Goal: Information Seeking & Learning: Learn about a topic

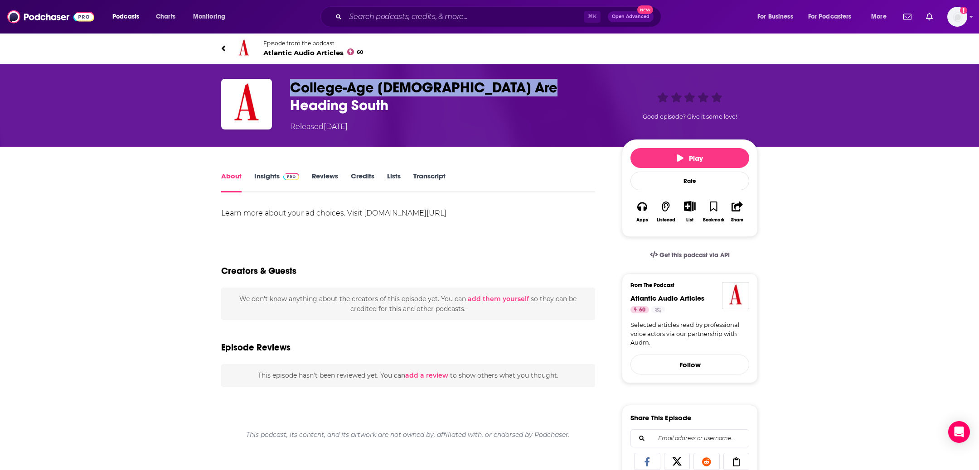
drag, startPoint x: 553, startPoint y: 84, endPoint x: 284, endPoint y: 83, distance: 269.6
click at [284, 82] on div "College-Age Jews Are Heading South Released Tuesday, 26th August 2025 Good epis…" at bounding box center [489, 105] width 536 height 53
copy h1 "College-Age Jews Are Heading South"
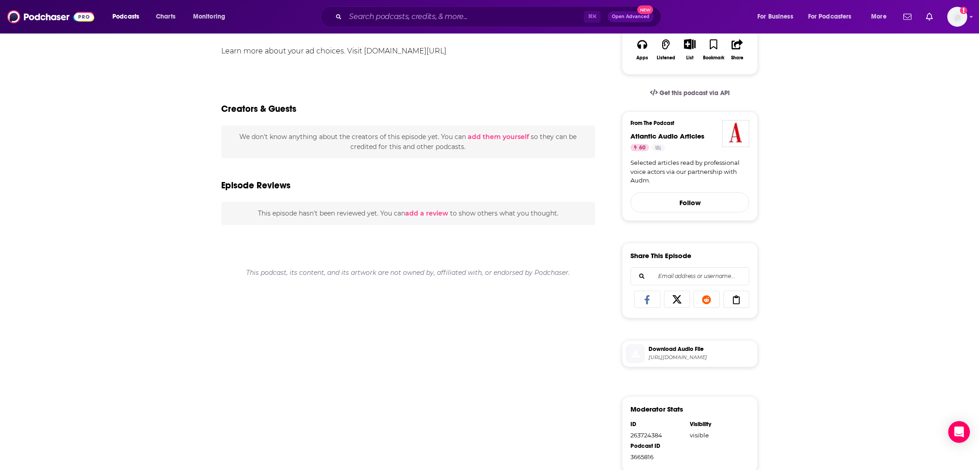
scroll to position [226, 0]
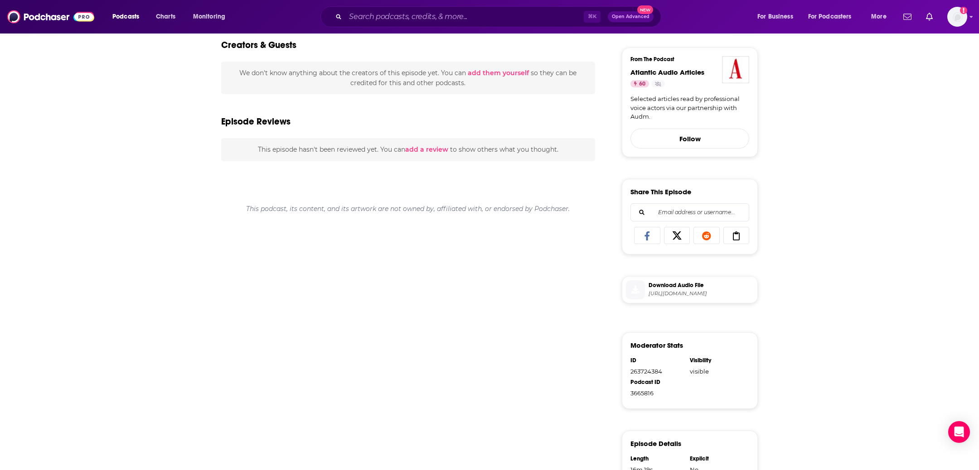
click at [680, 282] on span "Download Audio File" at bounding box center [700, 285] width 105 height 8
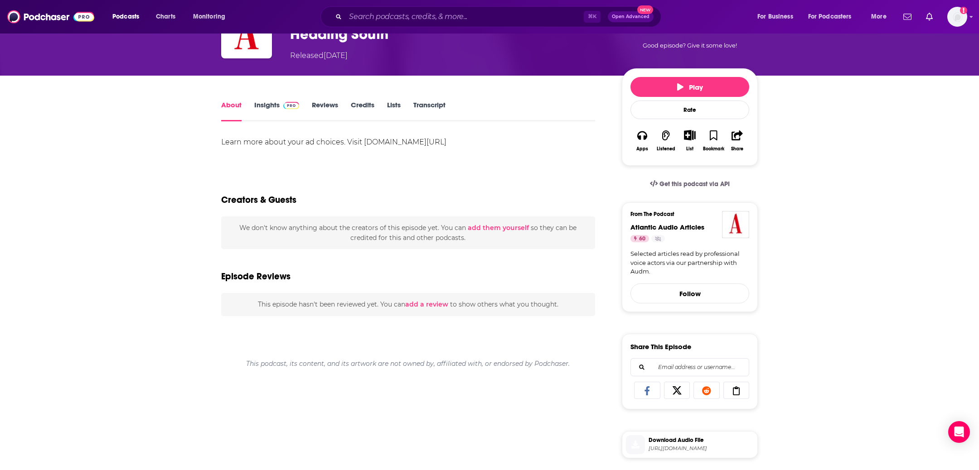
scroll to position [0, 0]
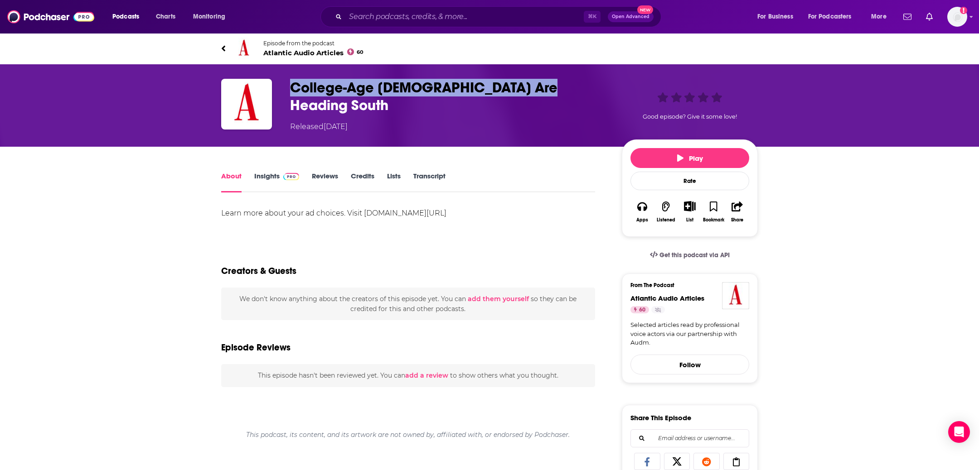
click at [436, 179] on link "Transcript" at bounding box center [429, 182] width 32 height 21
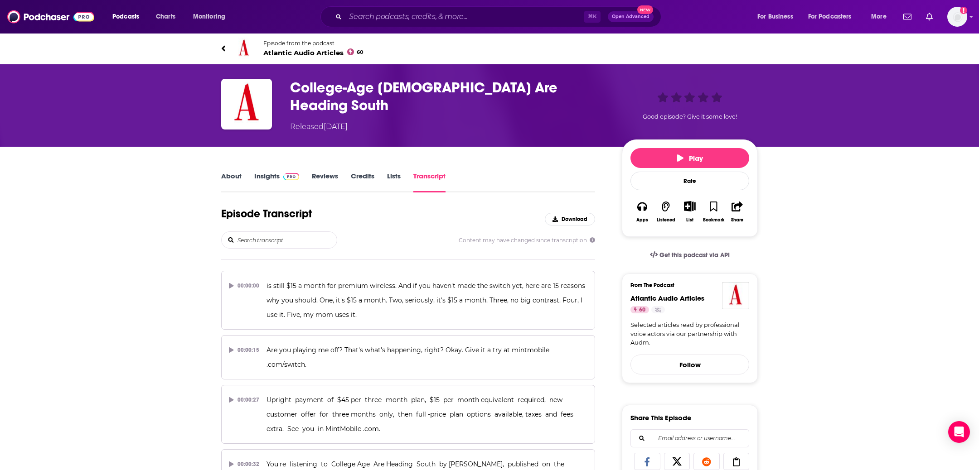
scroll to position [2309, 0]
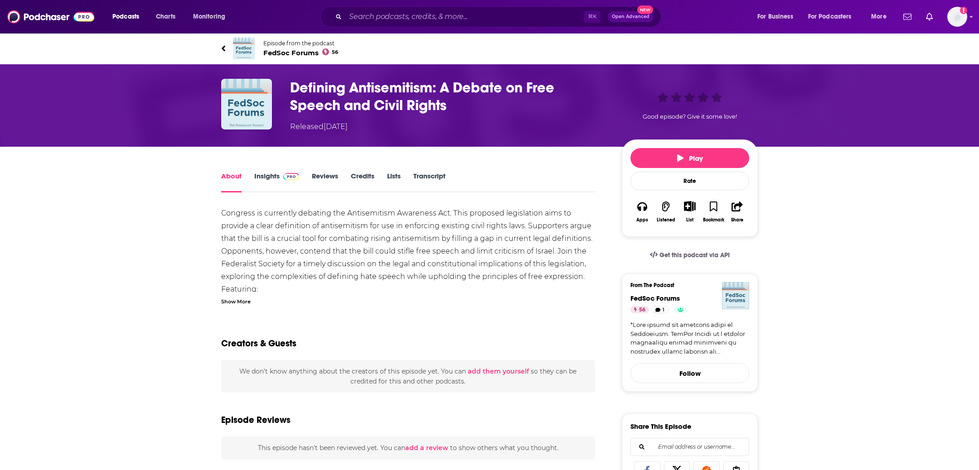
click at [427, 171] on div "About Insights Reviews Credits Lists Transcript" at bounding box center [408, 181] width 374 height 22
click at [427, 175] on link "Transcript" at bounding box center [429, 182] width 32 height 21
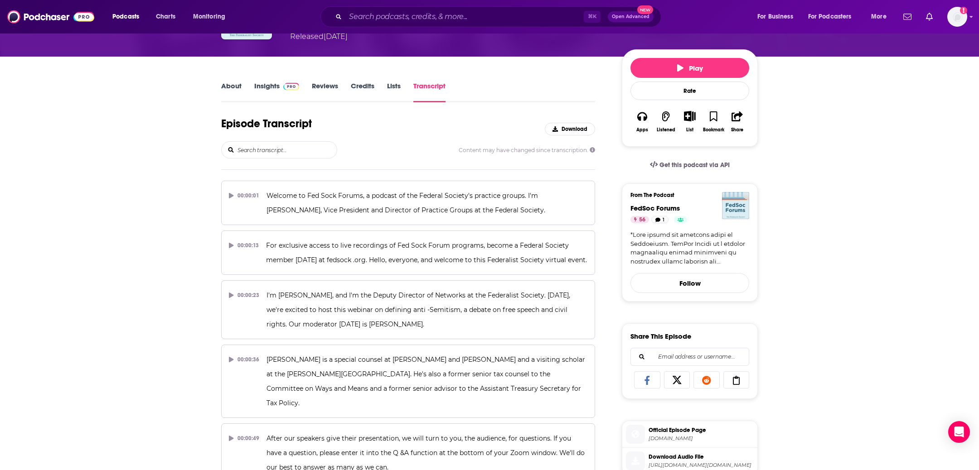
scroll to position [1023, 0]
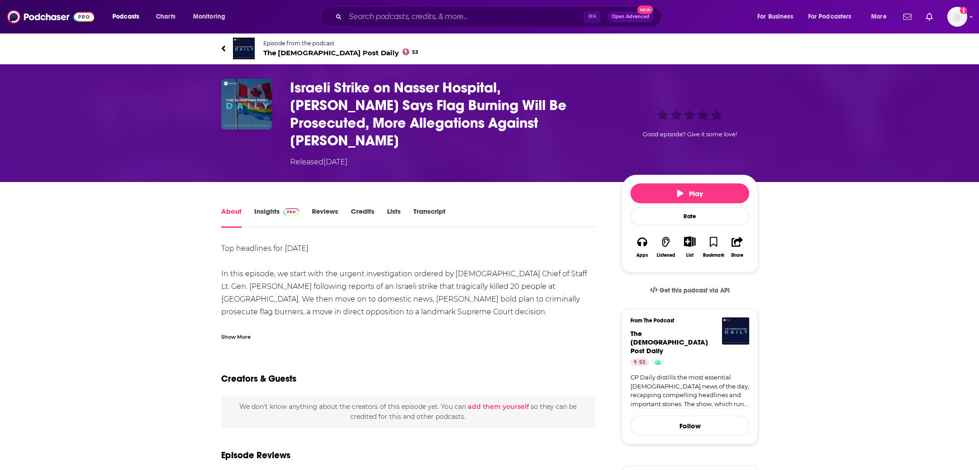
scroll to position [7, 0]
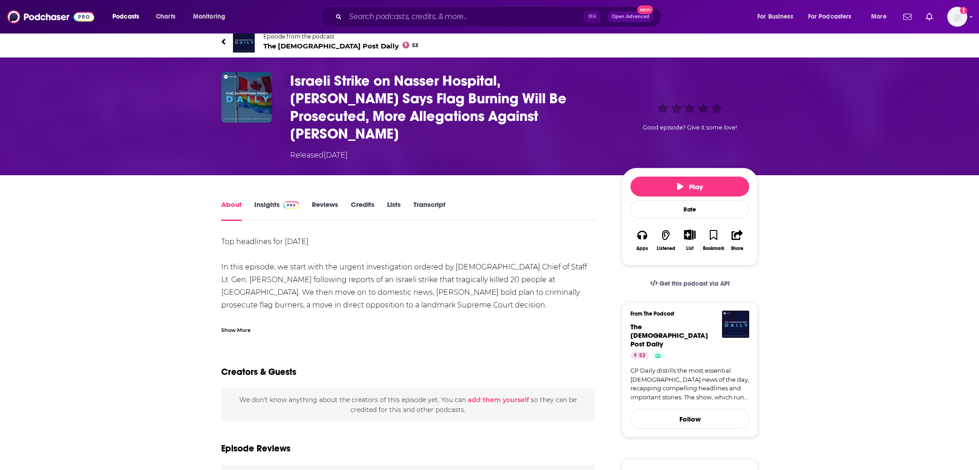
click at [499, 116] on h1 "Israeli Strike on Nasser Hospital, [PERSON_NAME] Says Flag Burning Will Be Pros…" at bounding box center [448, 107] width 317 height 71
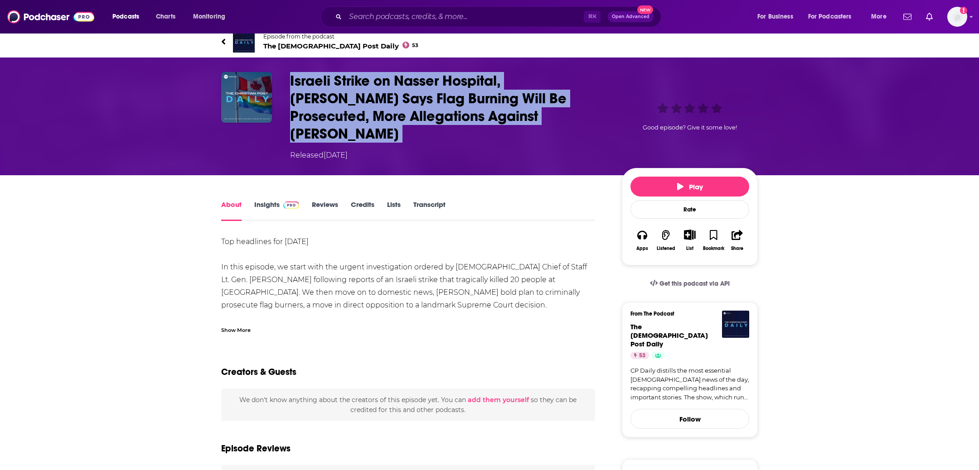
click at [499, 116] on h1 "Israeli Strike on Nasser Hospital, [PERSON_NAME] Says Flag Burning Will Be Pros…" at bounding box center [448, 107] width 317 height 71
copy h1 "Israeli Strike on Nasser Hospital, [PERSON_NAME] Says Flag Burning Will Be Pros…"
click at [436, 200] on link "Transcript" at bounding box center [429, 210] width 32 height 21
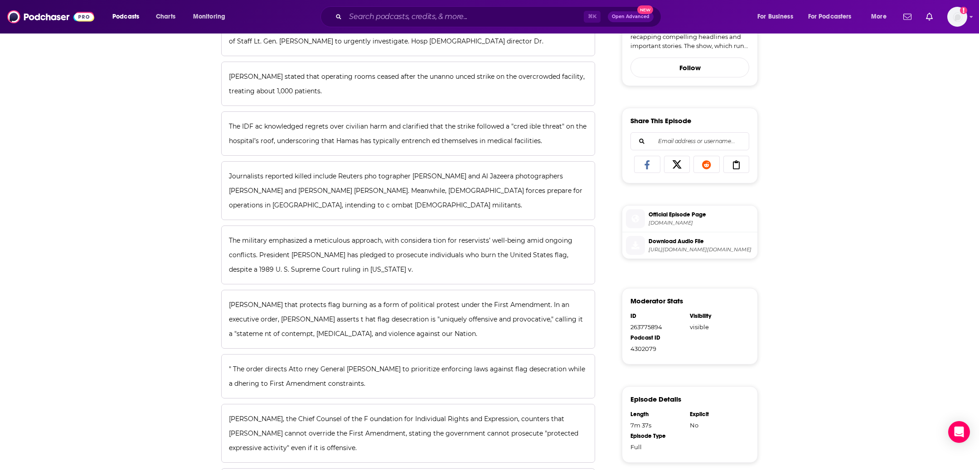
scroll to position [393, 0]
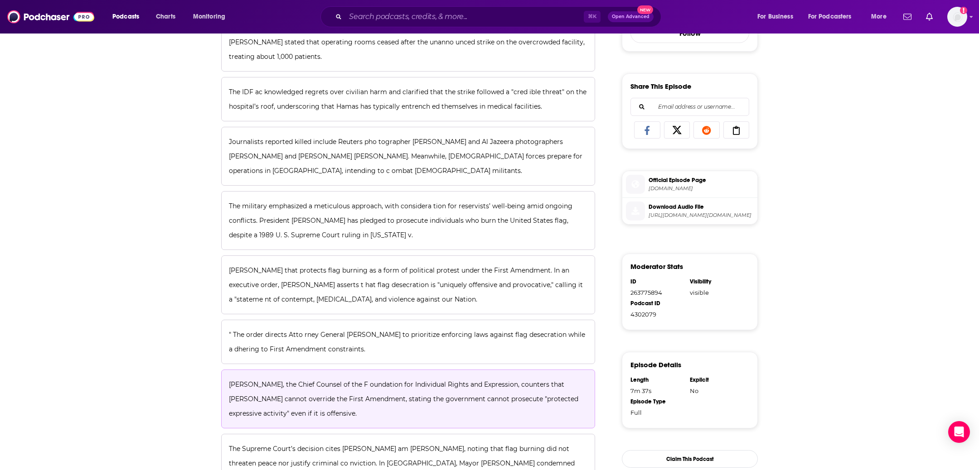
click at [336, 377] on p "[PERSON_NAME], the Chief Counsel of the F oundation for Individual Rights and E…" at bounding box center [408, 398] width 358 height 43
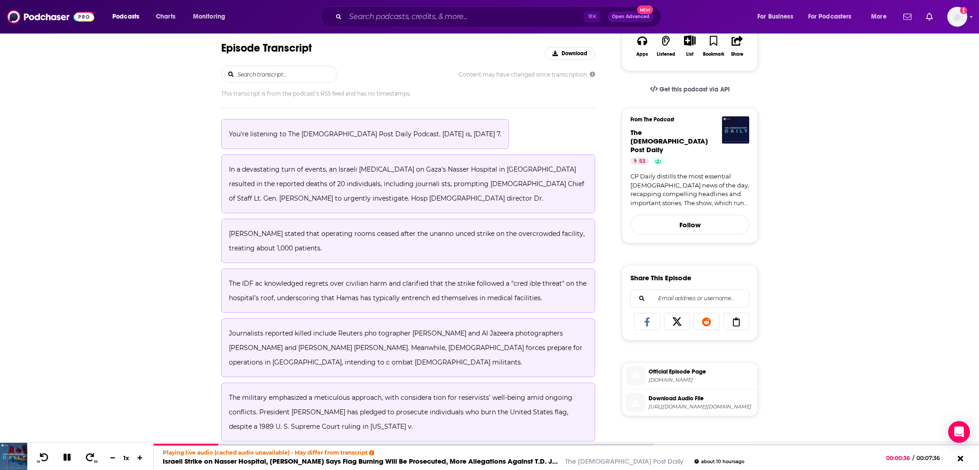
scroll to position [340, 0]
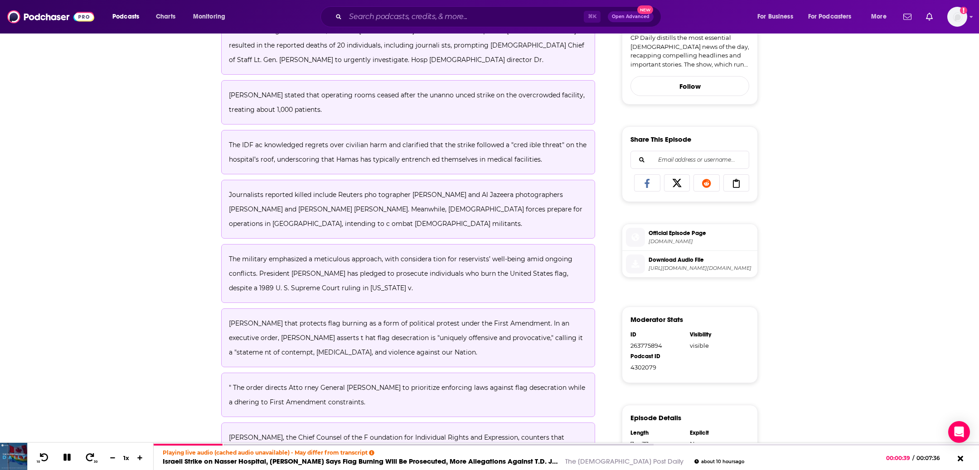
click at [680, 256] on span "Download Audio File" at bounding box center [700, 260] width 105 height 8
